Goal: Information Seeking & Learning: Learn about a topic

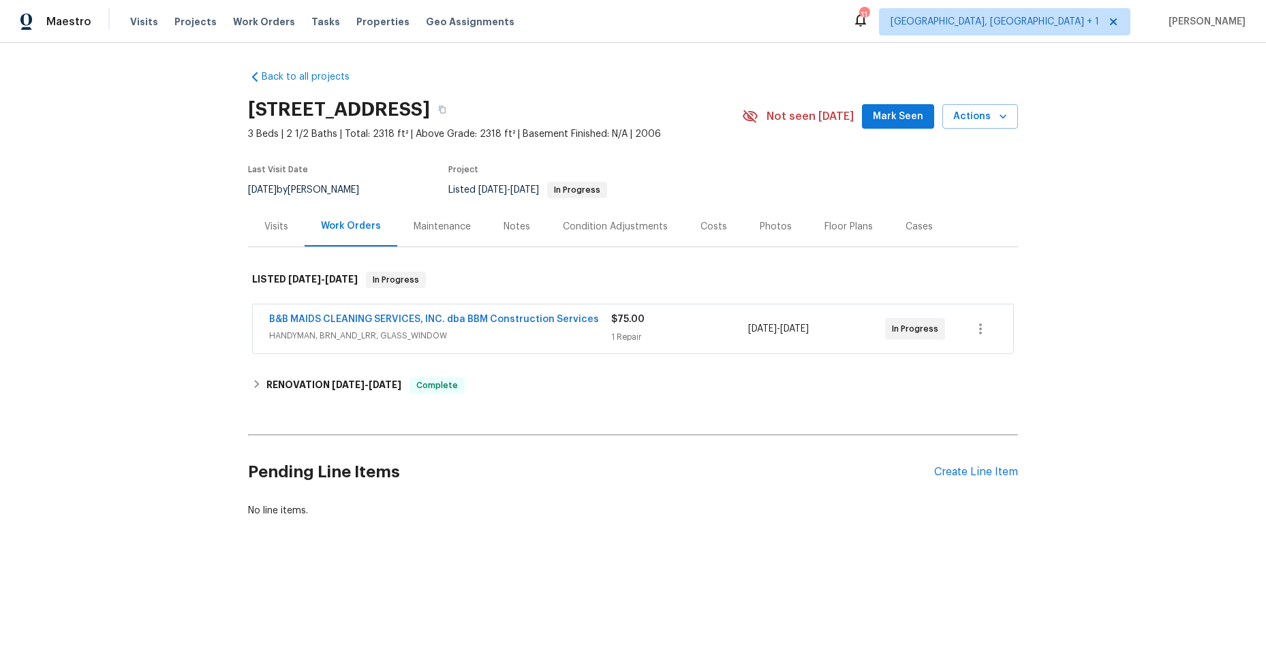
click at [549, 337] on span "HANDYMAN, BRN_AND_LRR, GLASS_WINDOW" at bounding box center [440, 336] width 342 height 14
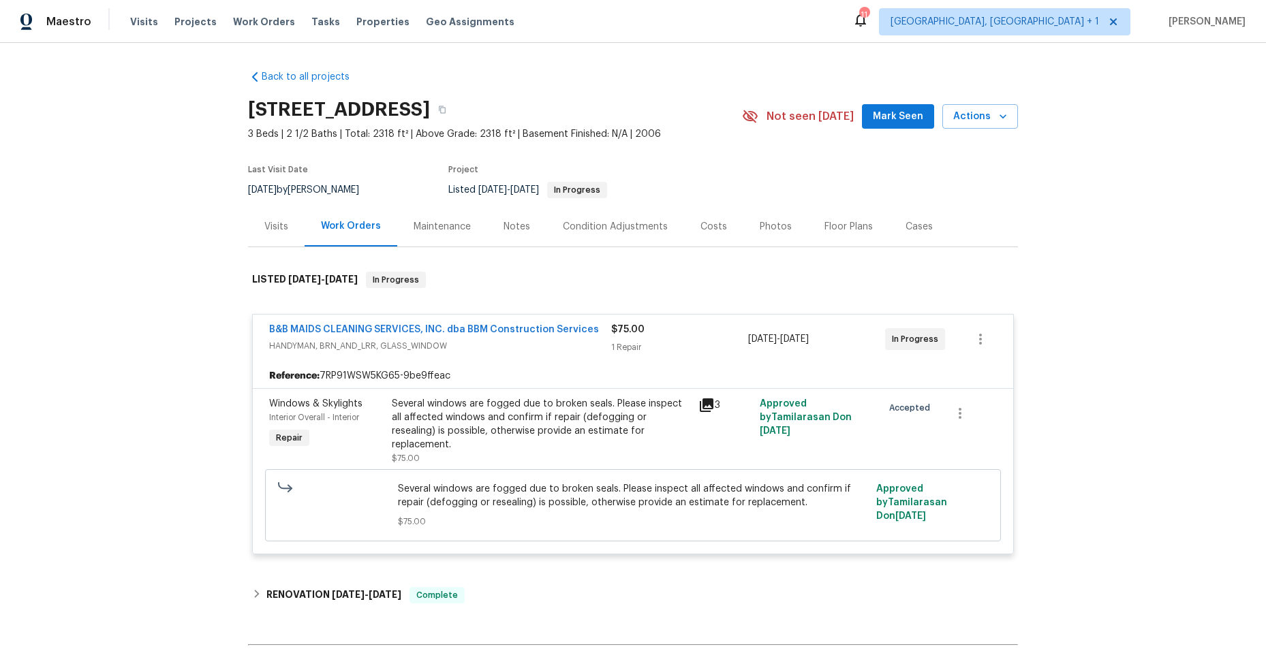
click at [700, 405] on icon at bounding box center [707, 405] width 14 height 14
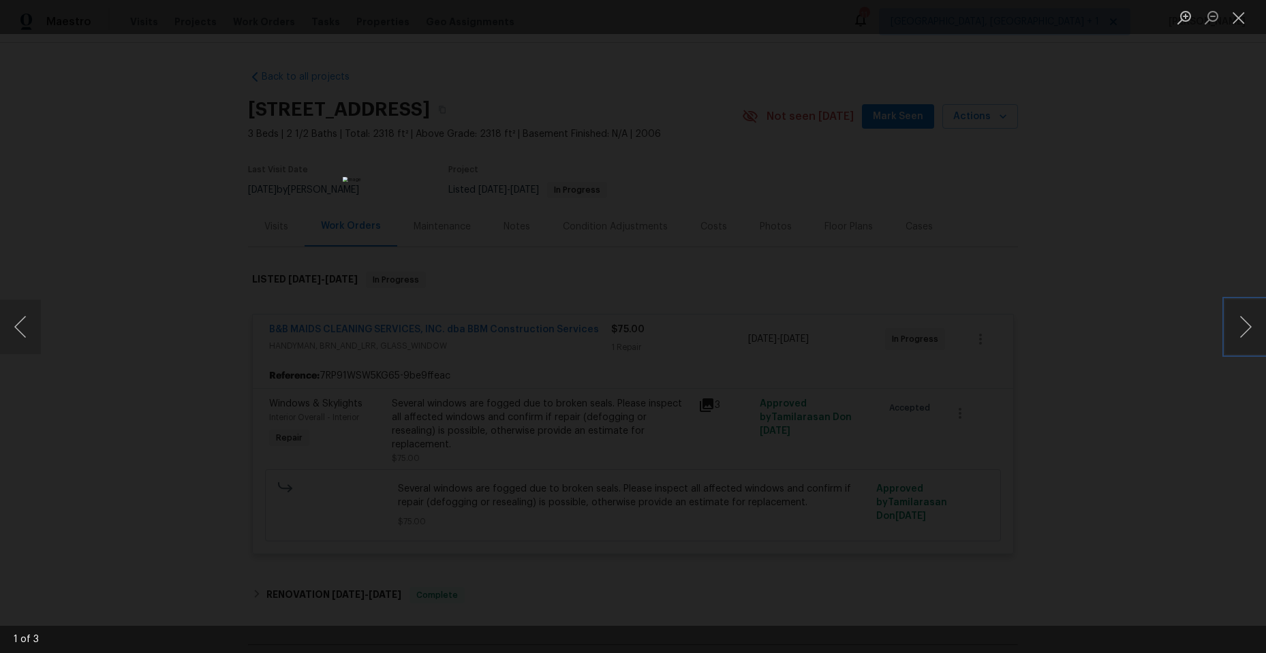
click at [1246, 328] on button "Next image" at bounding box center [1245, 327] width 41 height 54
click at [1242, 320] on button "Next image" at bounding box center [1245, 327] width 41 height 54
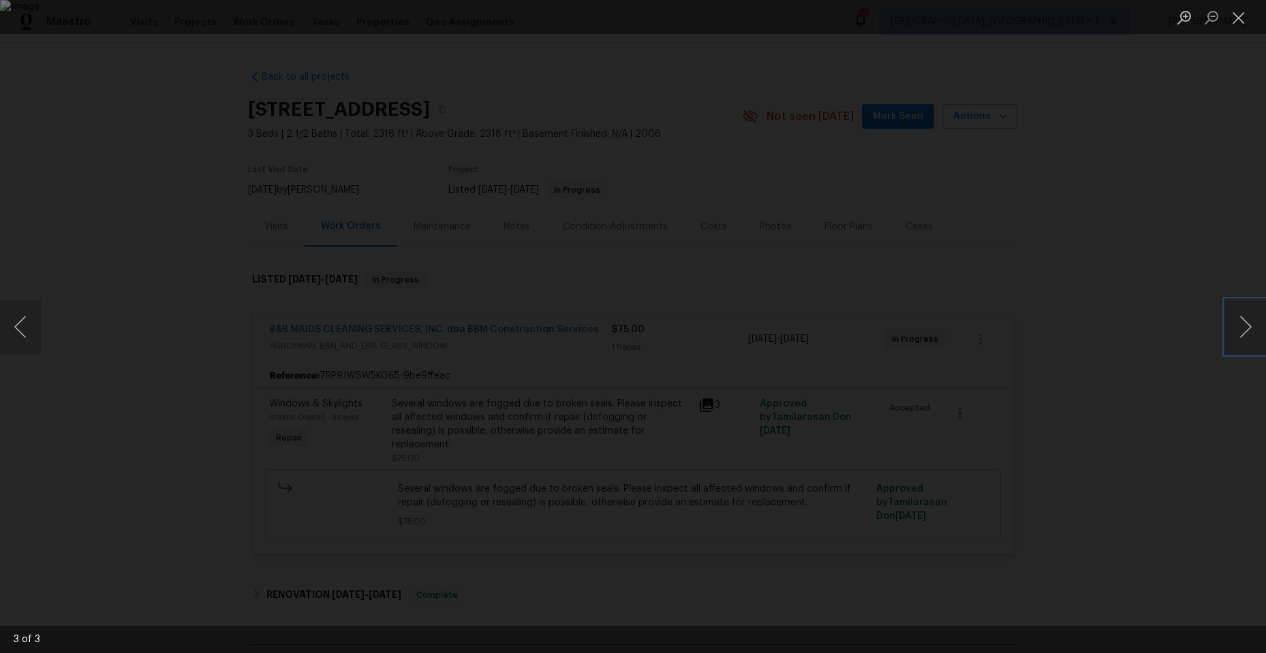
click at [1242, 320] on button "Next image" at bounding box center [1245, 327] width 41 height 54
click at [1242, 17] on button "Close lightbox" at bounding box center [1238, 17] width 27 height 24
